Goal: Task Accomplishment & Management: Use online tool/utility

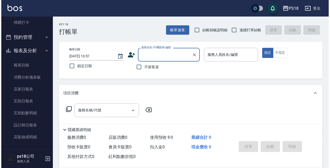
scroll to position [131, 0]
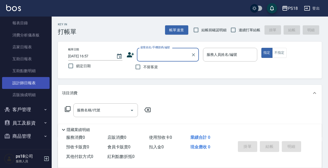
click at [30, 84] on link "設計師日報表" at bounding box center [25, 83] width 47 height 12
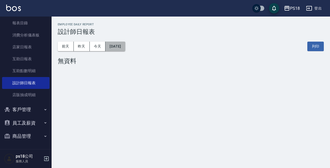
click at [125, 51] on button "[DATE]" at bounding box center [116, 47] width 20 height 10
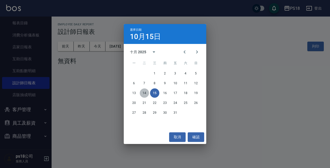
click at [145, 92] on button "14" at bounding box center [144, 92] width 9 height 9
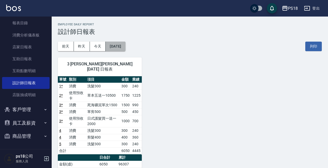
click at [125, 43] on button "[DATE]" at bounding box center [116, 47] width 20 height 10
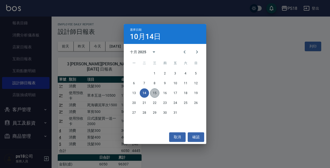
click at [157, 94] on button "15" at bounding box center [154, 92] width 9 height 9
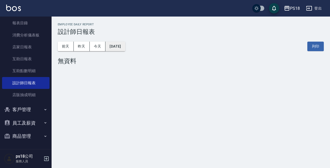
click at [125, 43] on button "[DATE]" at bounding box center [116, 47] width 20 height 10
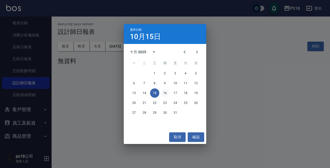
click at [163, 93] on button "16" at bounding box center [165, 92] width 9 height 9
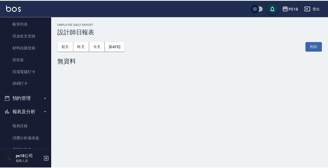
scroll to position [28, 0]
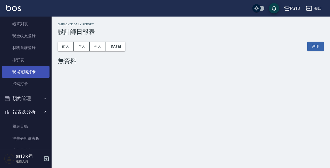
click at [29, 71] on link "現場電腦打卡" at bounding box center [25, 72] width 47 height 12
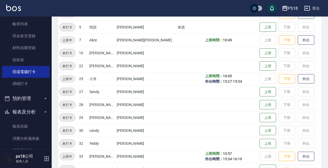
scroll to position [103, 0]
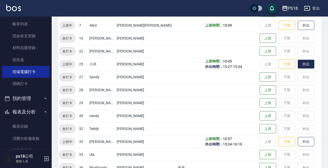
click at [298, 66] on button "外出" at bounding box center [306, 64] width 17 height 9
click at [298, 64] on button "歸來" at bounding box center [306, 64] width 17 height 9
